Goal: Check status

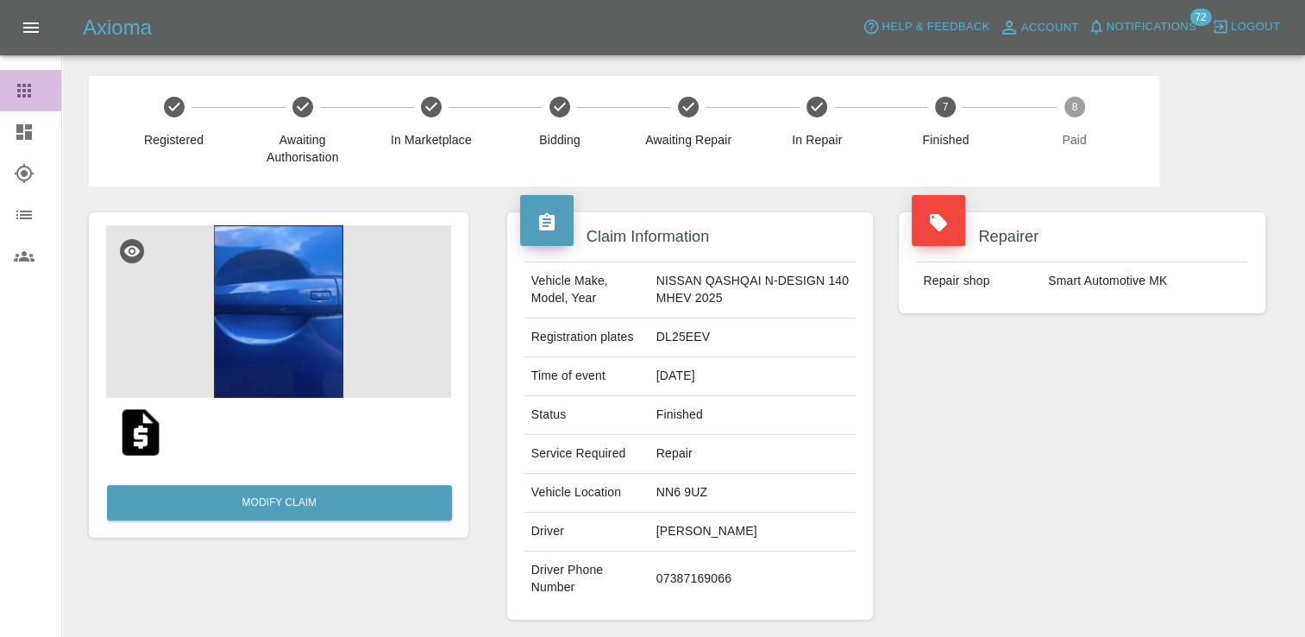
click at [33, 88] on icon at bounding box center [24, 90] width 21 height 21
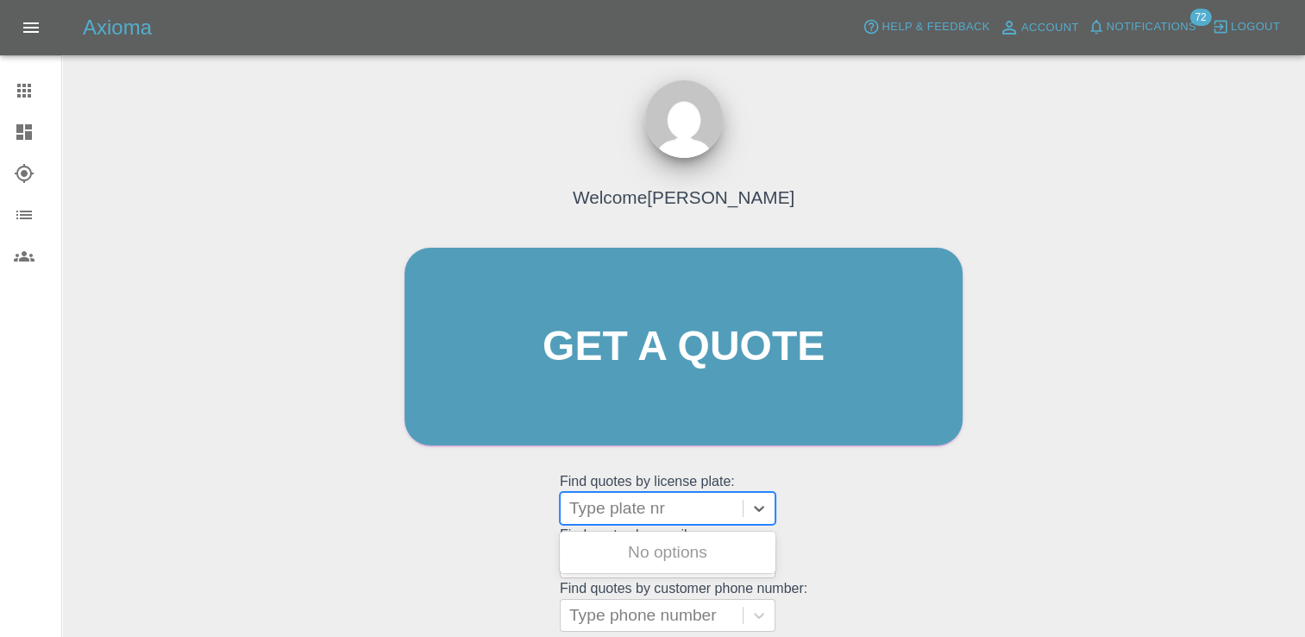
click at [617, 518] on div at bounding box center [651, 508] width 165 height 24
paste input "DU75XVX"
type input "DU75XVX"
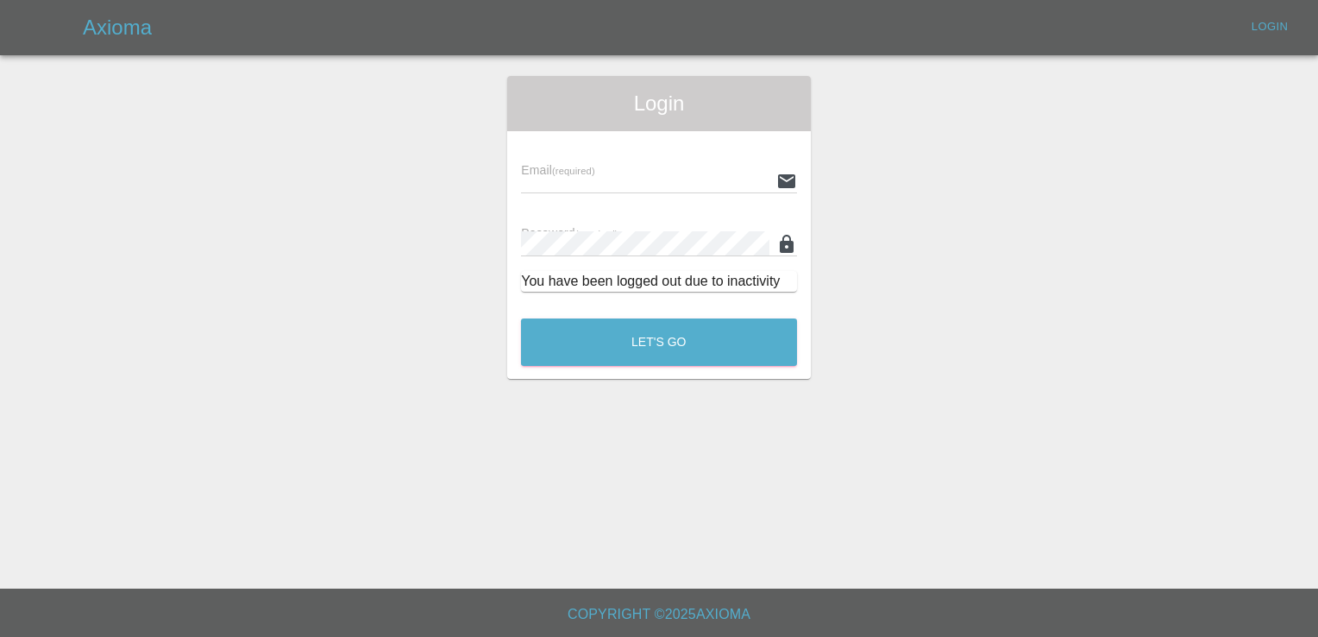
type input "[PERSON_NAME][EMAIL_ADDRESS][PERSON_NAME][DOMAIN_NAME]"
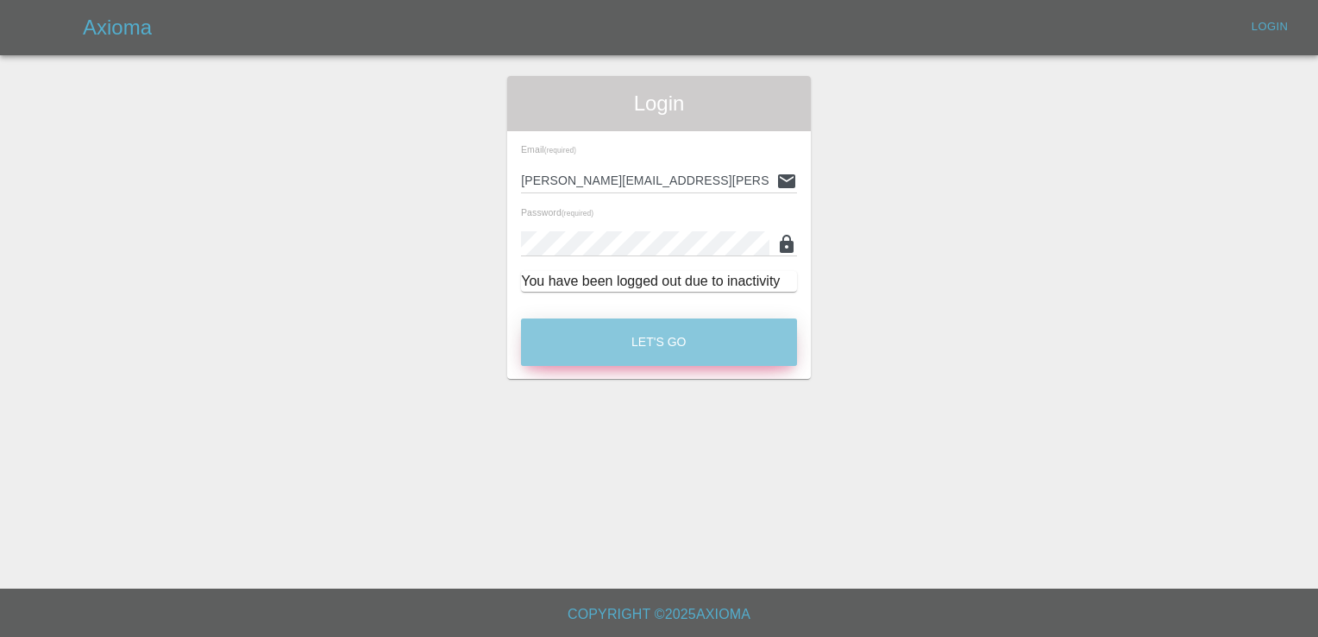
click at [637, 348] on button "Let's Go" at bounding box center [659, 341] width 276 height 47
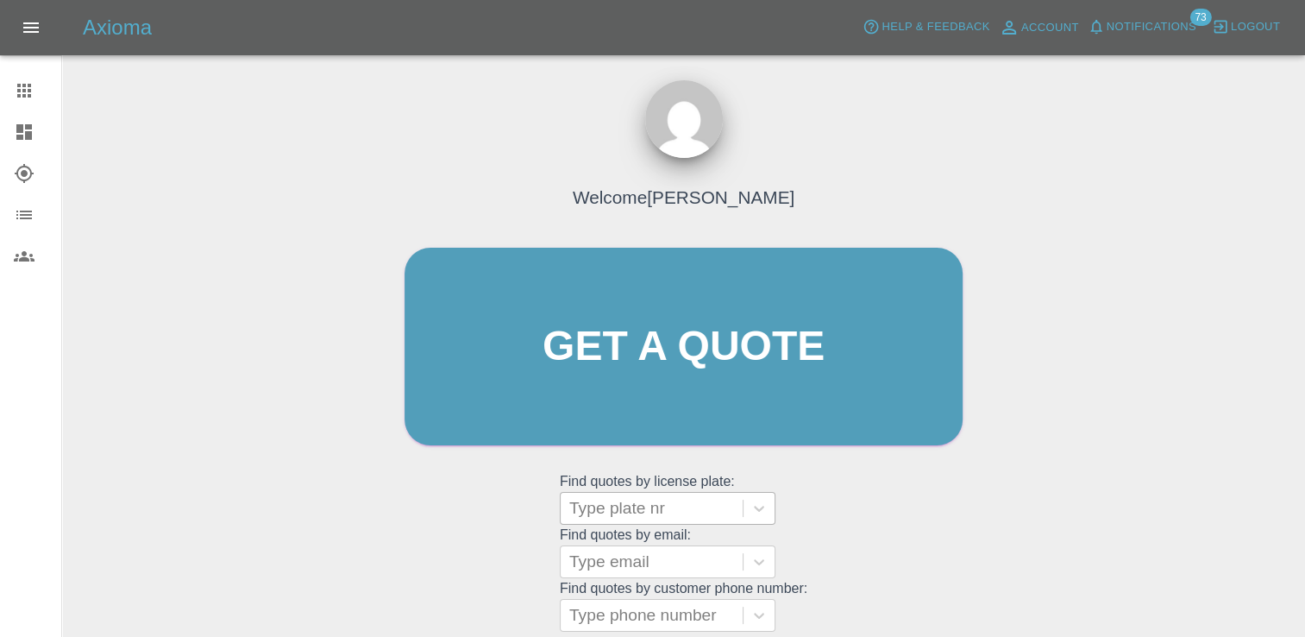
click at [643, 512] on div at bounding box center [651, 508] width 165 height 24
paste input "DU75XVX"
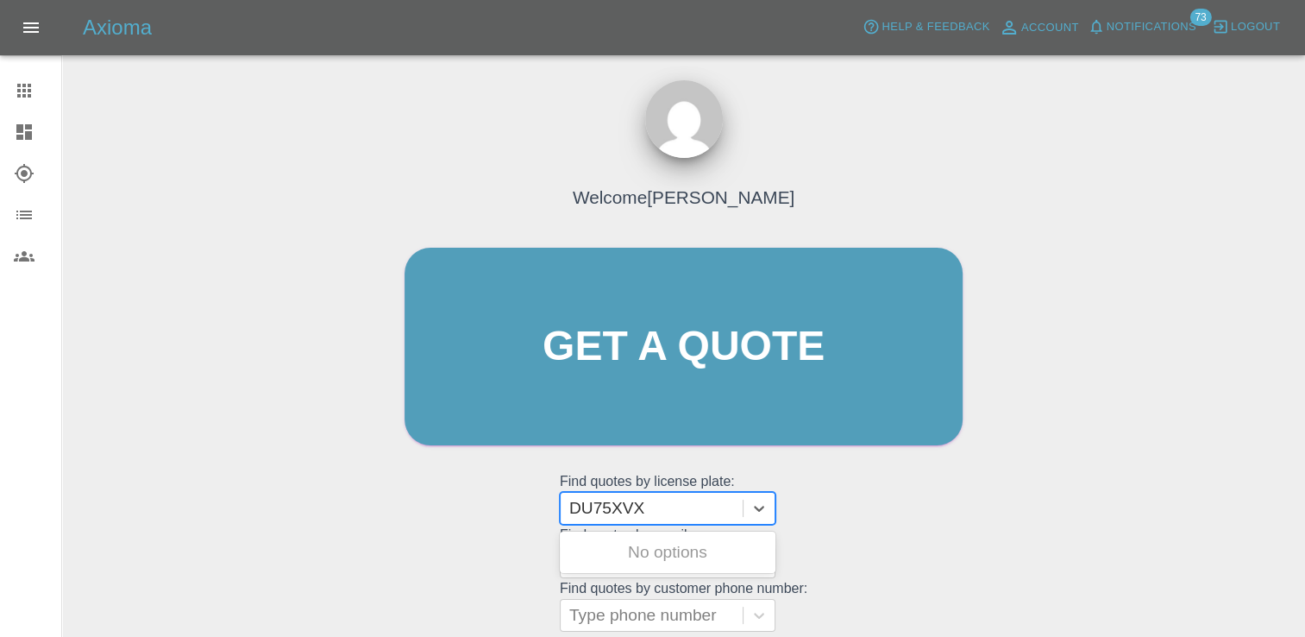
type input "DU75XVX"
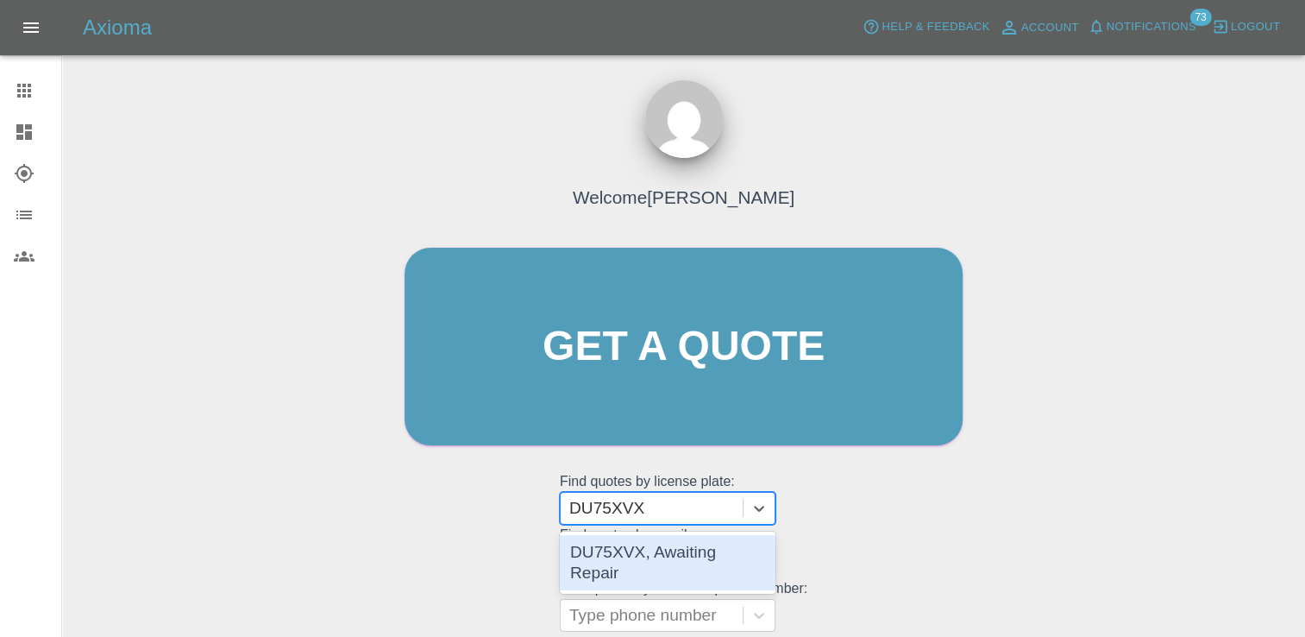
click at [678, 538] on div "DU75XVX, Awaiting Repair" at bounding box center [668, 562] width 216 height 55
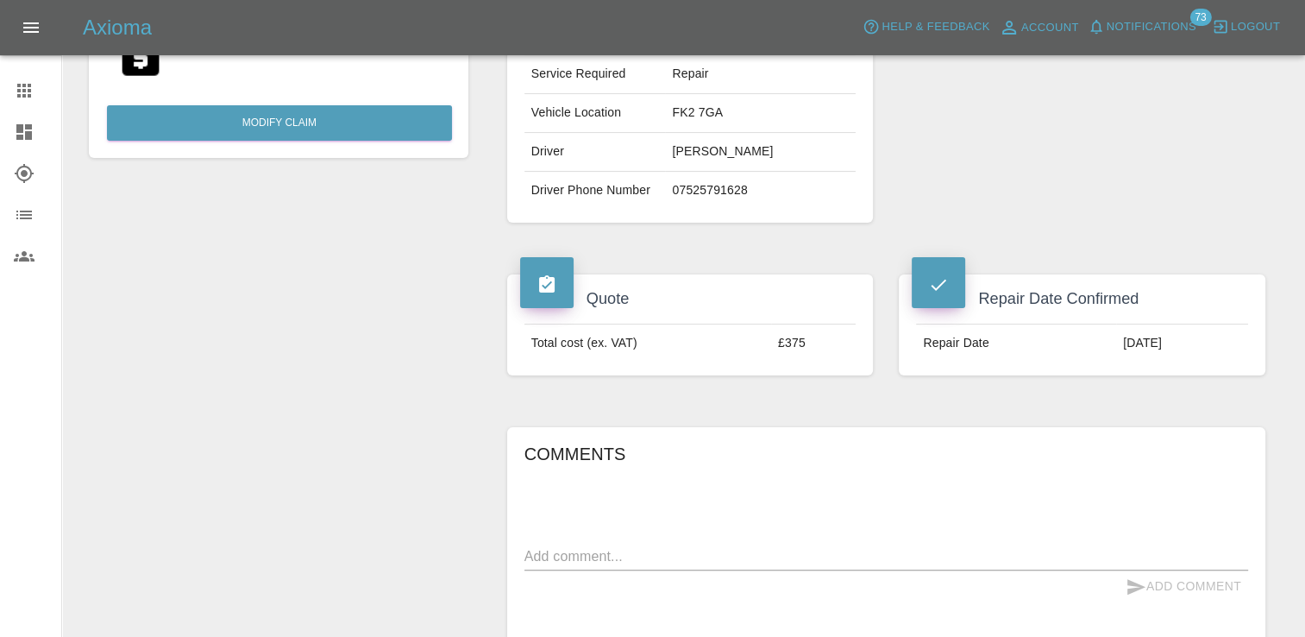
scroll to position [431, 0]
